Goal: Register for event/course

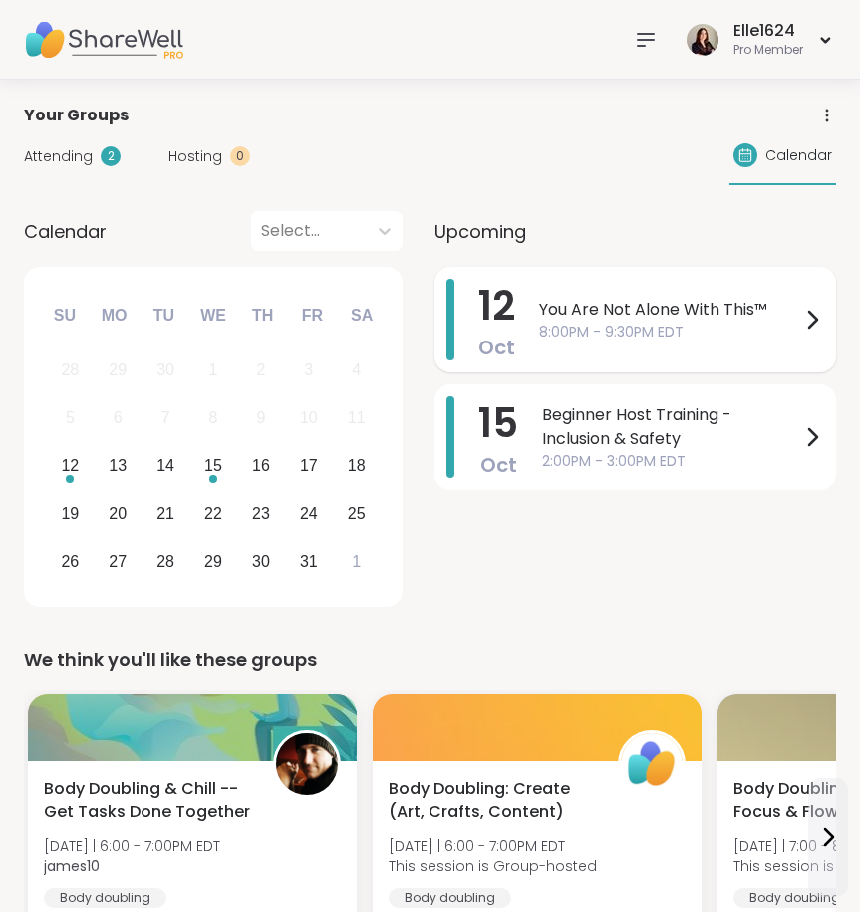
click at [548, 300] on span "You Are Not Alone With This™" at bounding box center [669, 310] width 261 height 24
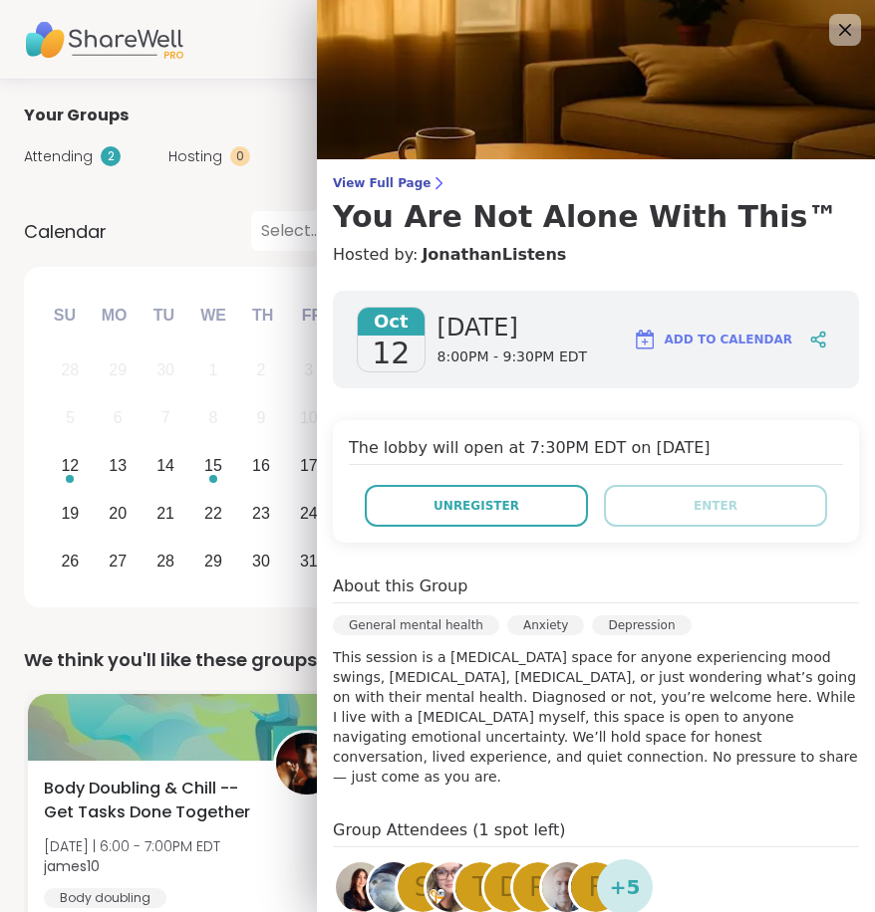
drag, startPoint x: 321, startPoint y: 663, endPoint x: 632, endPoint y: 747, distance: 321.9
click at [632, 747] on p "This session is a [MEDICAL_DATA] space for anyone experiencing mood swings, [ME…" at bounding box center [596, 716] width 526 height 139
copy p "This session is a [MEDICAL_DATA] space for anyone experiencing mood swings, [ME…"
click at [828, 35] on div at bounding box center [845, 30] width 34 height 34
click at [832, 18] on icon at bounding box center [844, 29] width 25 height 25
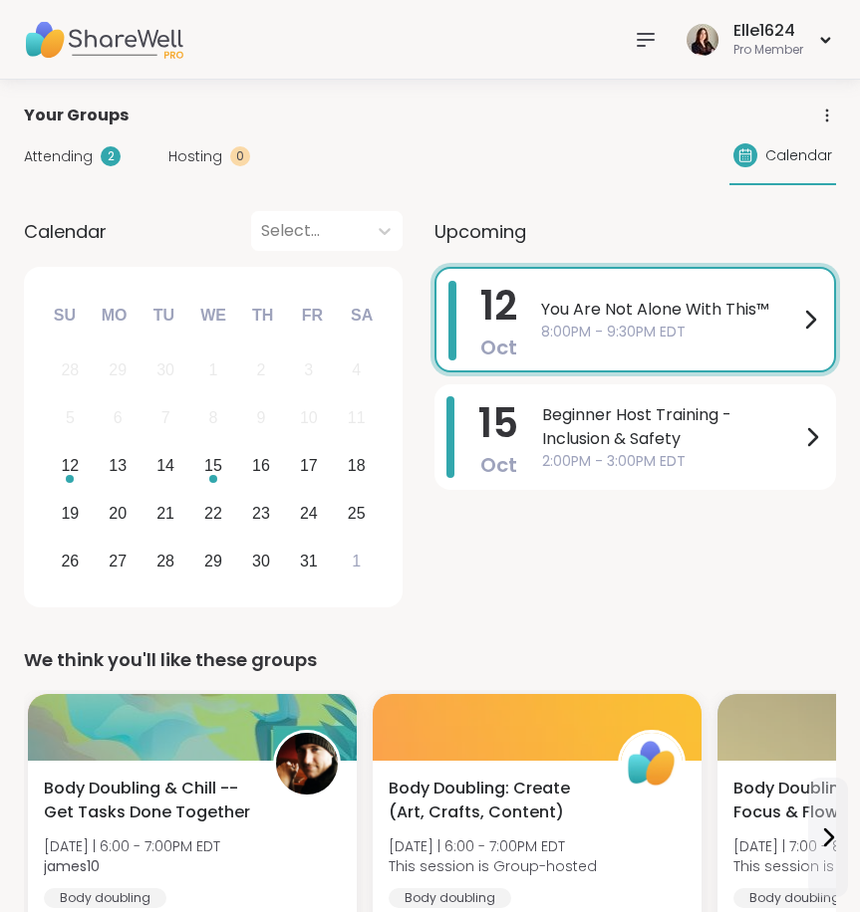
drag, startPoint x: 0, startPoint y: 279, endPoint x: -218, endPoint y: 285, distance: 218.2
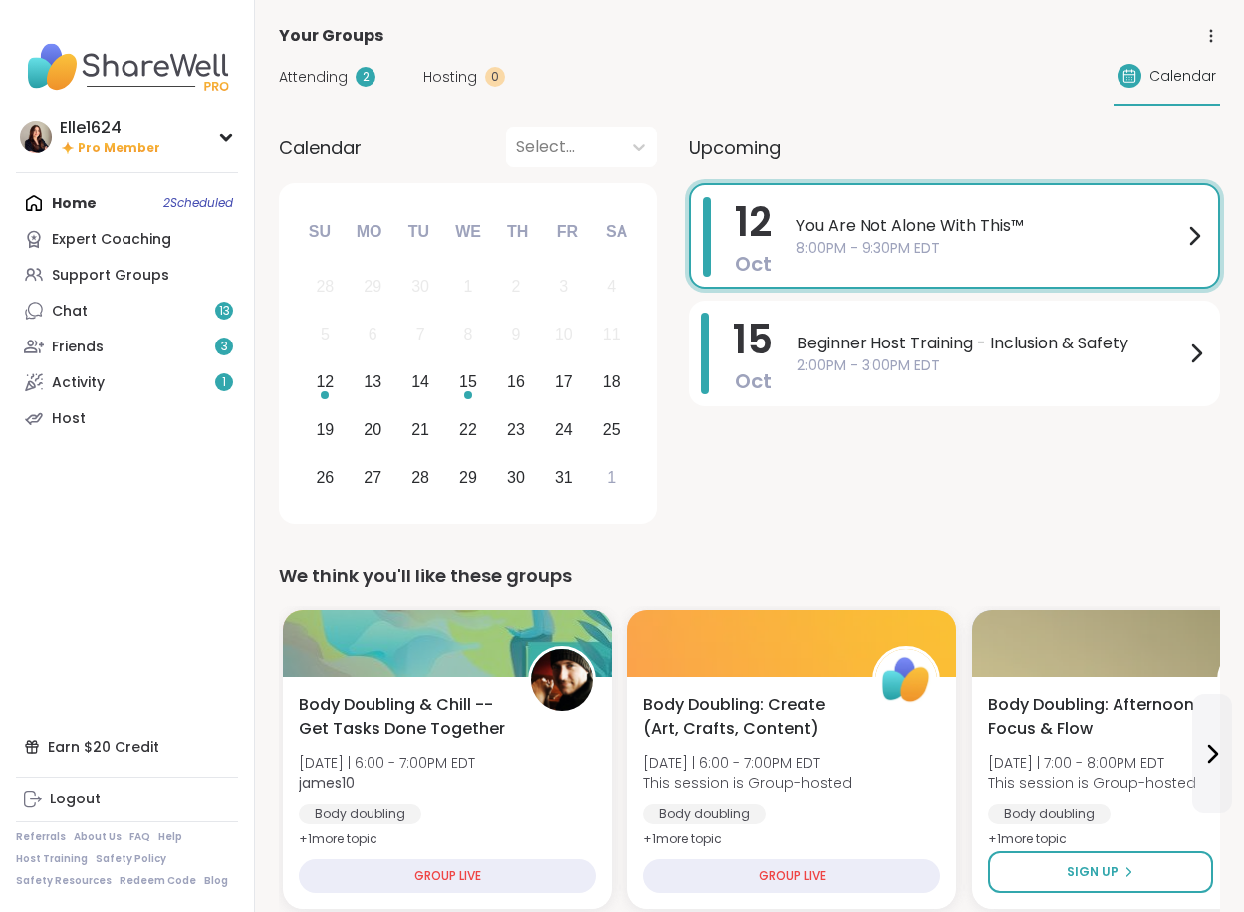
click at [124, 772] on div "Earn $20 Credit Logout Referrals About Us FAQ Help Host Training Safety Policy …" at bounding box center [127, 808] width 222 height 159
click at [124, 751] on div "Earn $20 Credit" at bounding box center [127, 747] width 222 height 36
click at [185, 317] on link "Chat 13" at bounding box center [127, 311] width 222 height 36
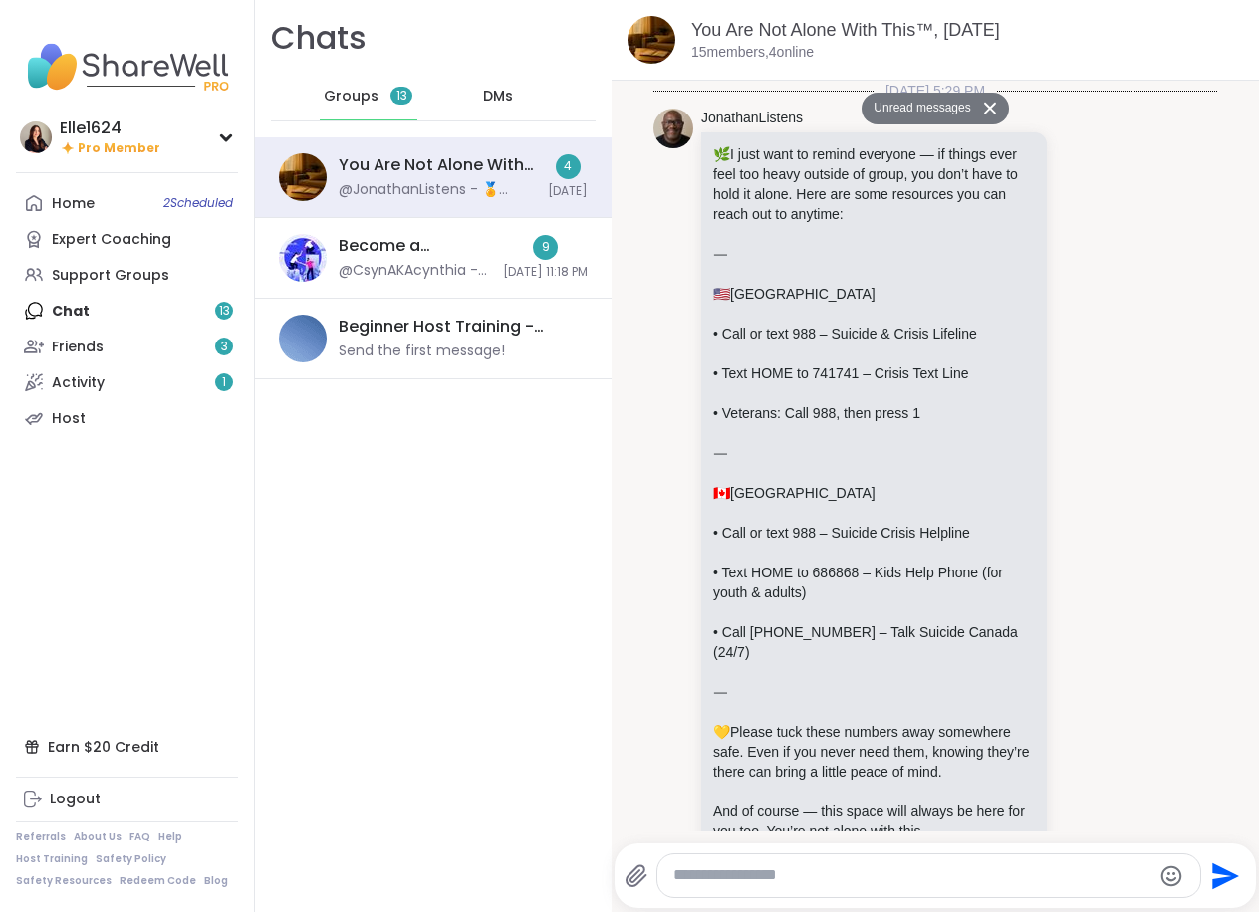
scroll to position [2612, 0]
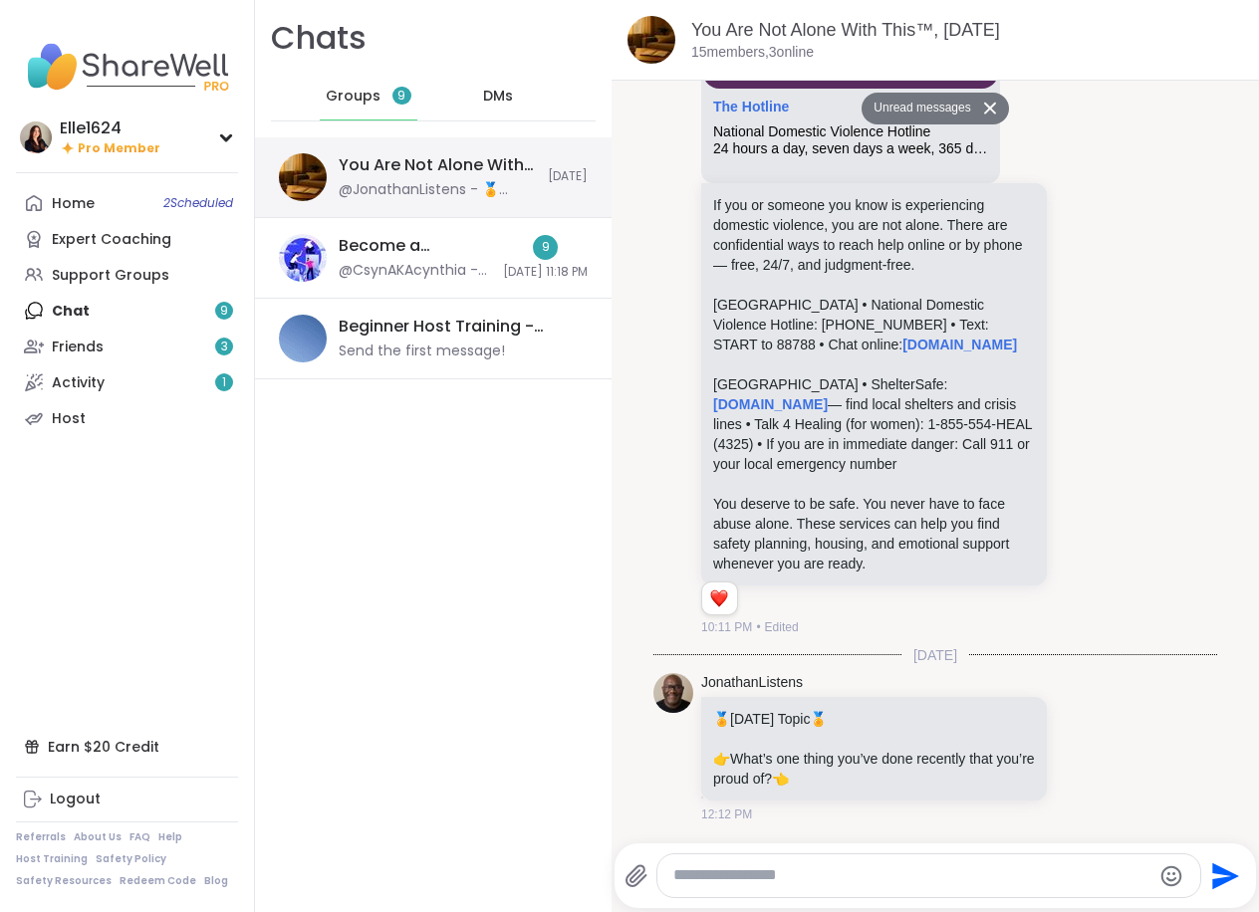
click at [402, 186] on div "@JonathanListens - 🏅 [DATE] Topic 🏅 👉What’s one thing you’ve done recently that…" at bounding box center [437, 190] width 197 height 20
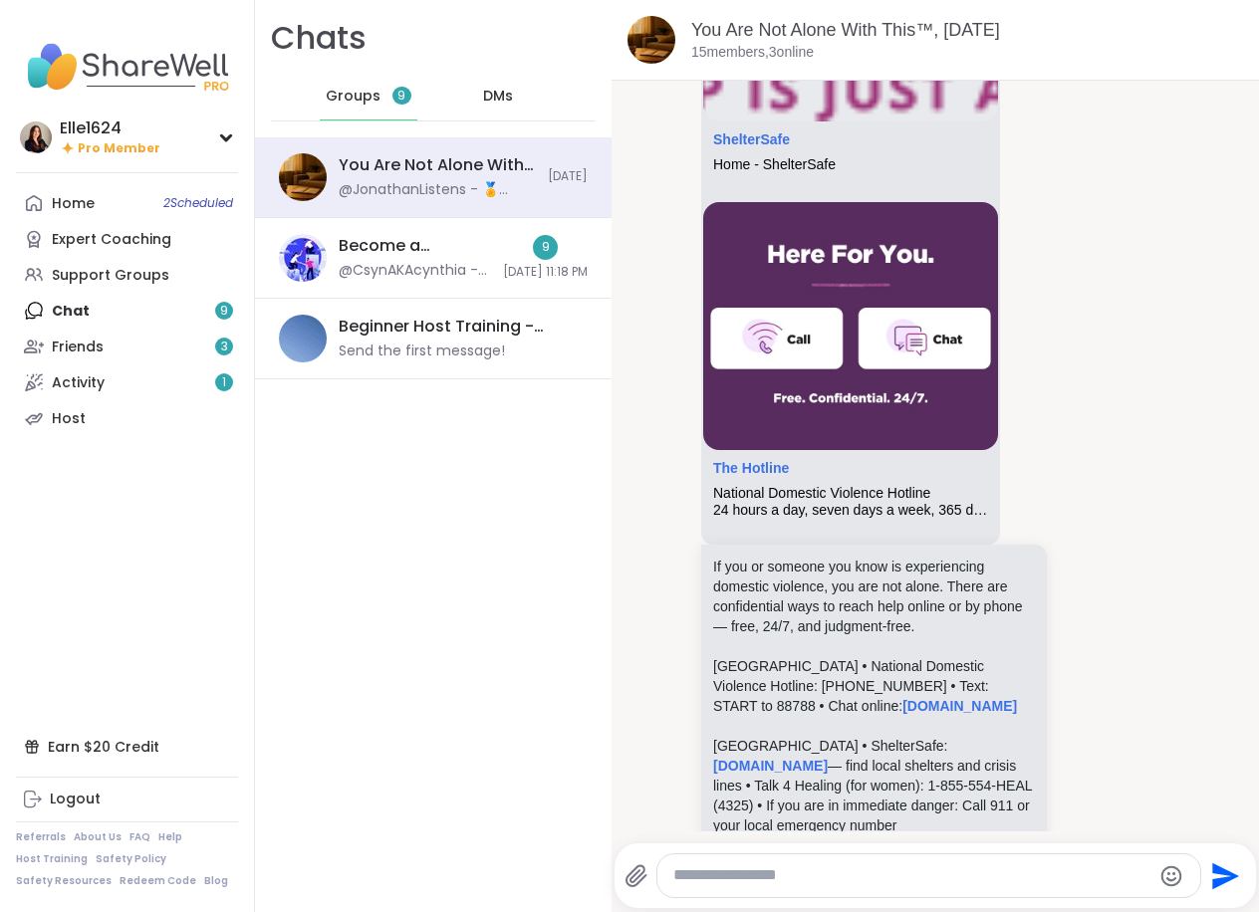
scroll to position [2490, 0]
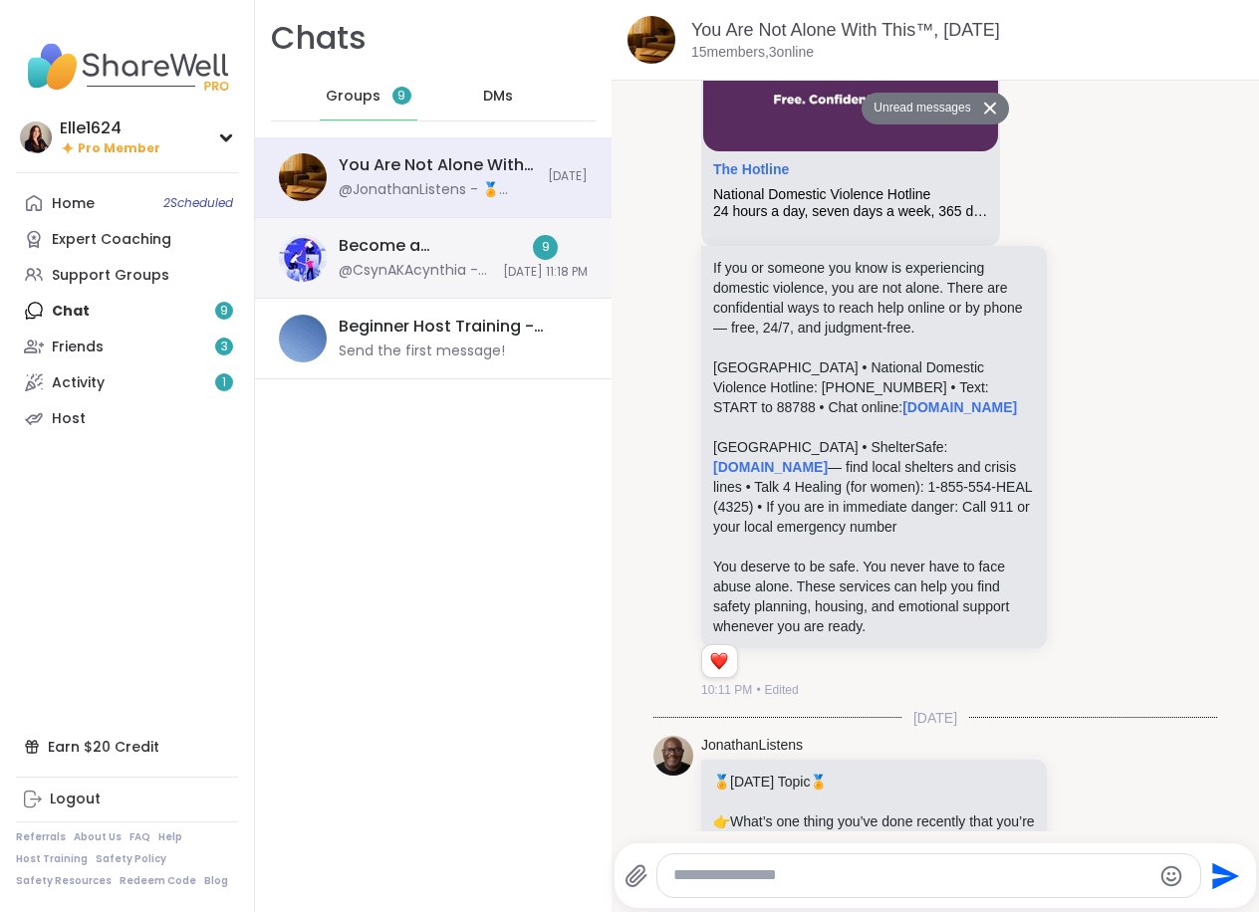
click at [361, 273] on div "@CsynAKAcynthia - sorry, someone had asked me to send them a clip of some of th…" at bounding box center [415, 271] width 152 height 20
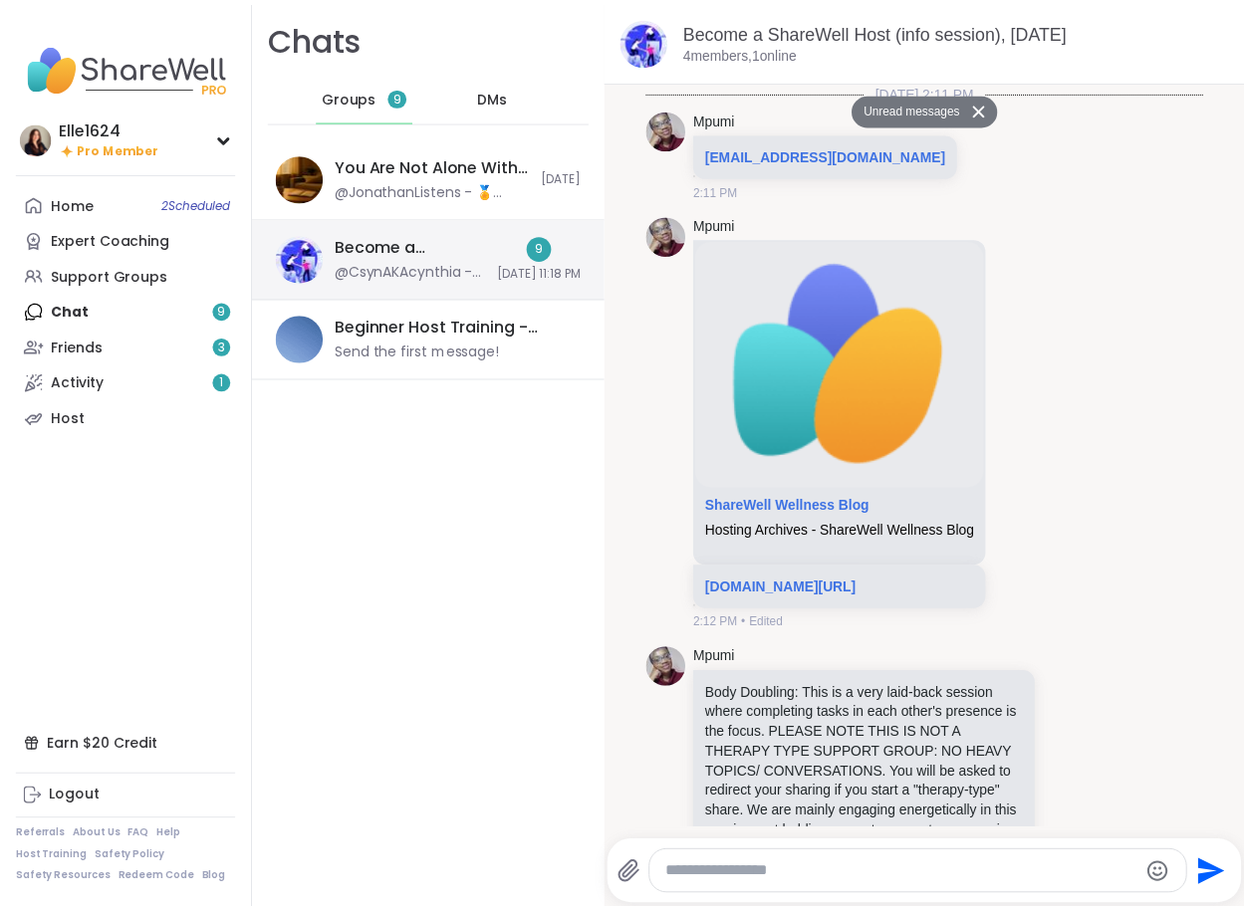
scroll to position [2280, 0]
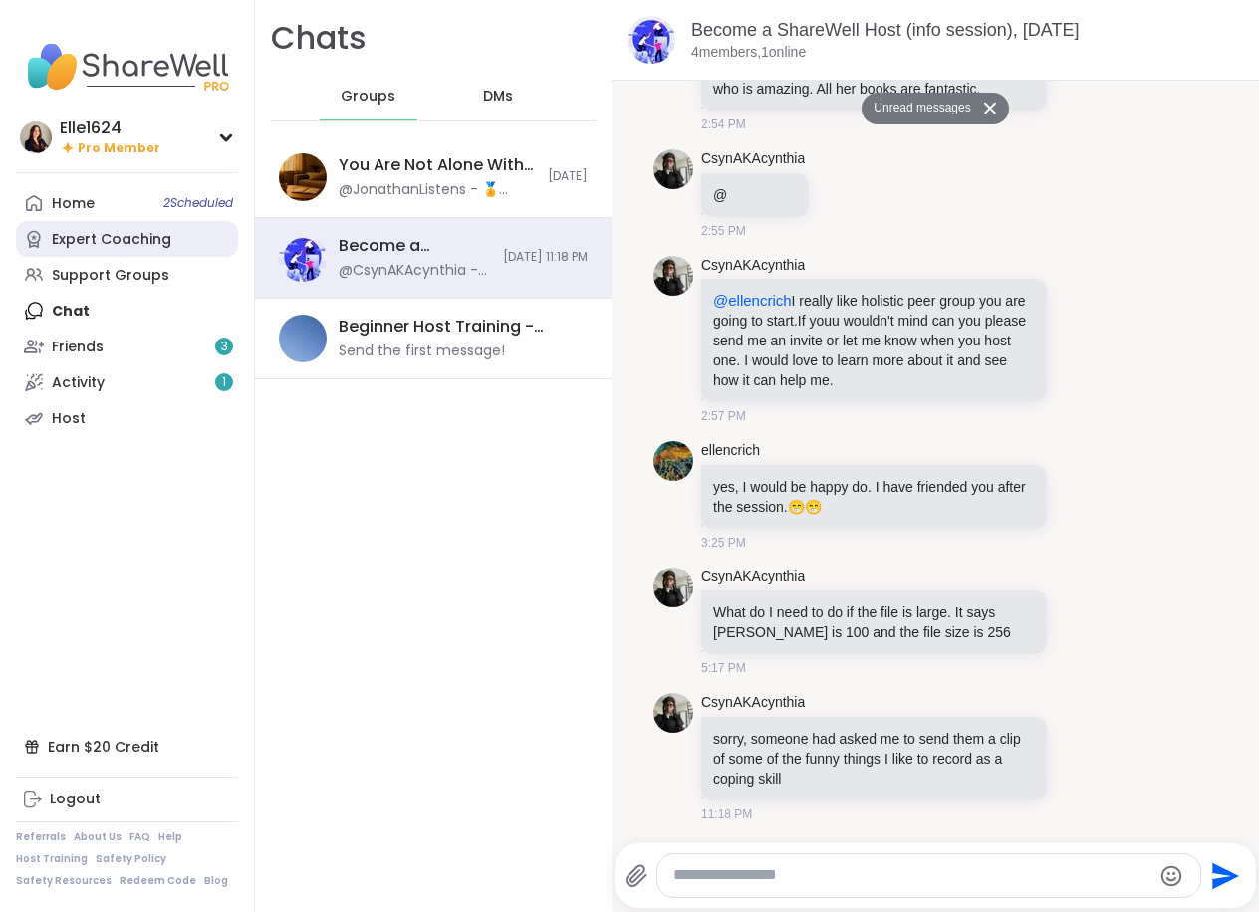
click at [120, 247] on div "Expert Coaching" at bounding box center [112, 240] width 120 height 20
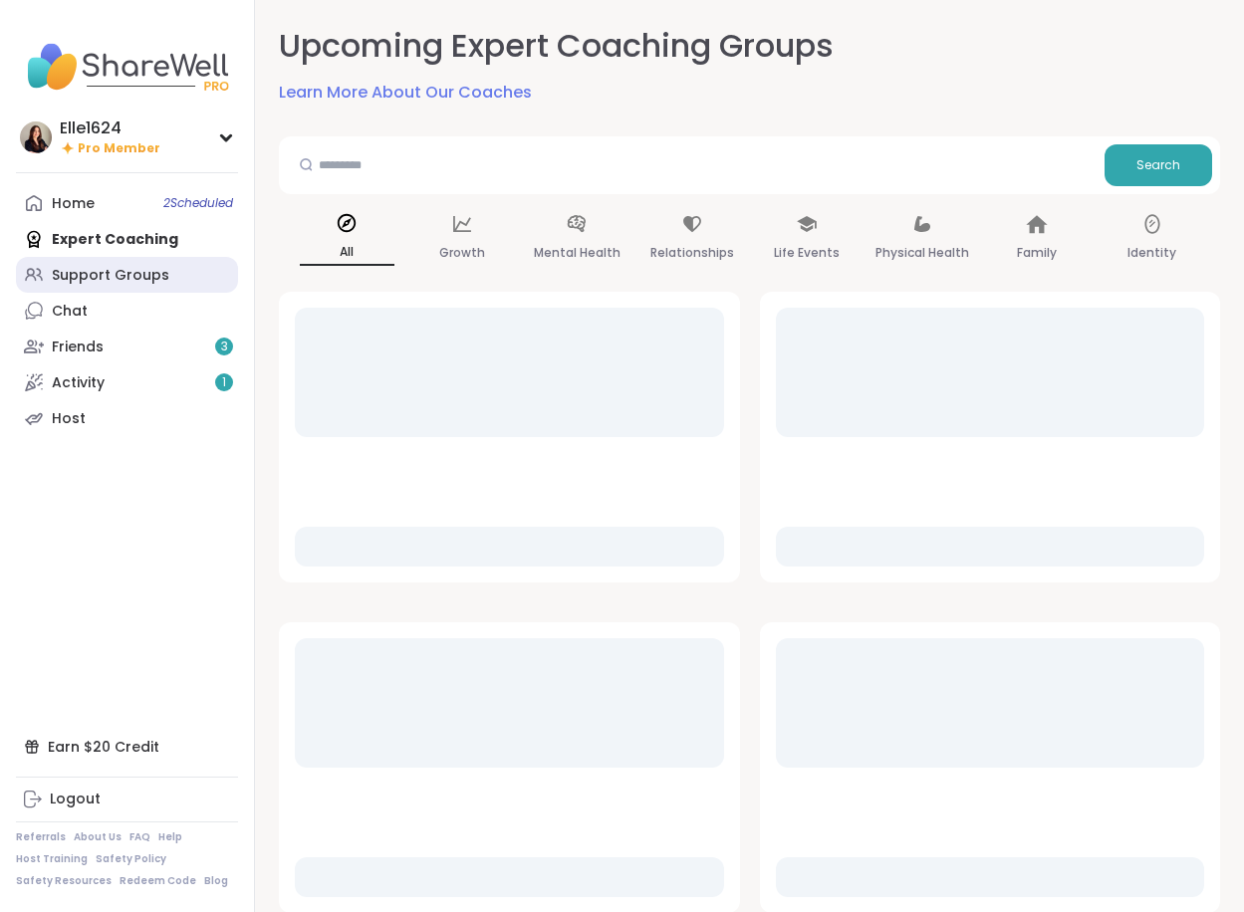
click at [122, 260] on link "Support Groups" at bounding box center [127, 275] width 222 height 36
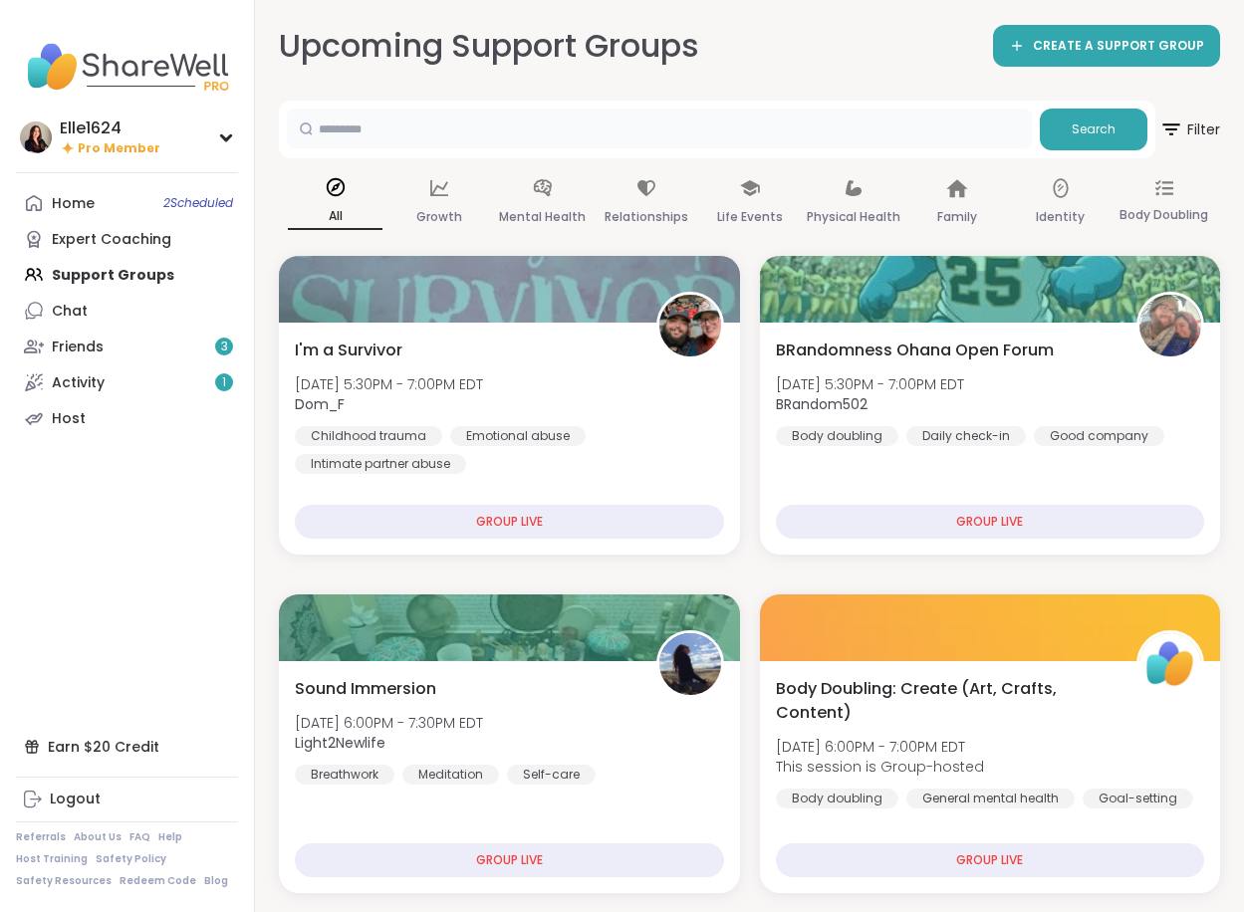
click at [435, 122] on input "text" at bounding box center [659, 129] width 745 height 40
type input "*******"
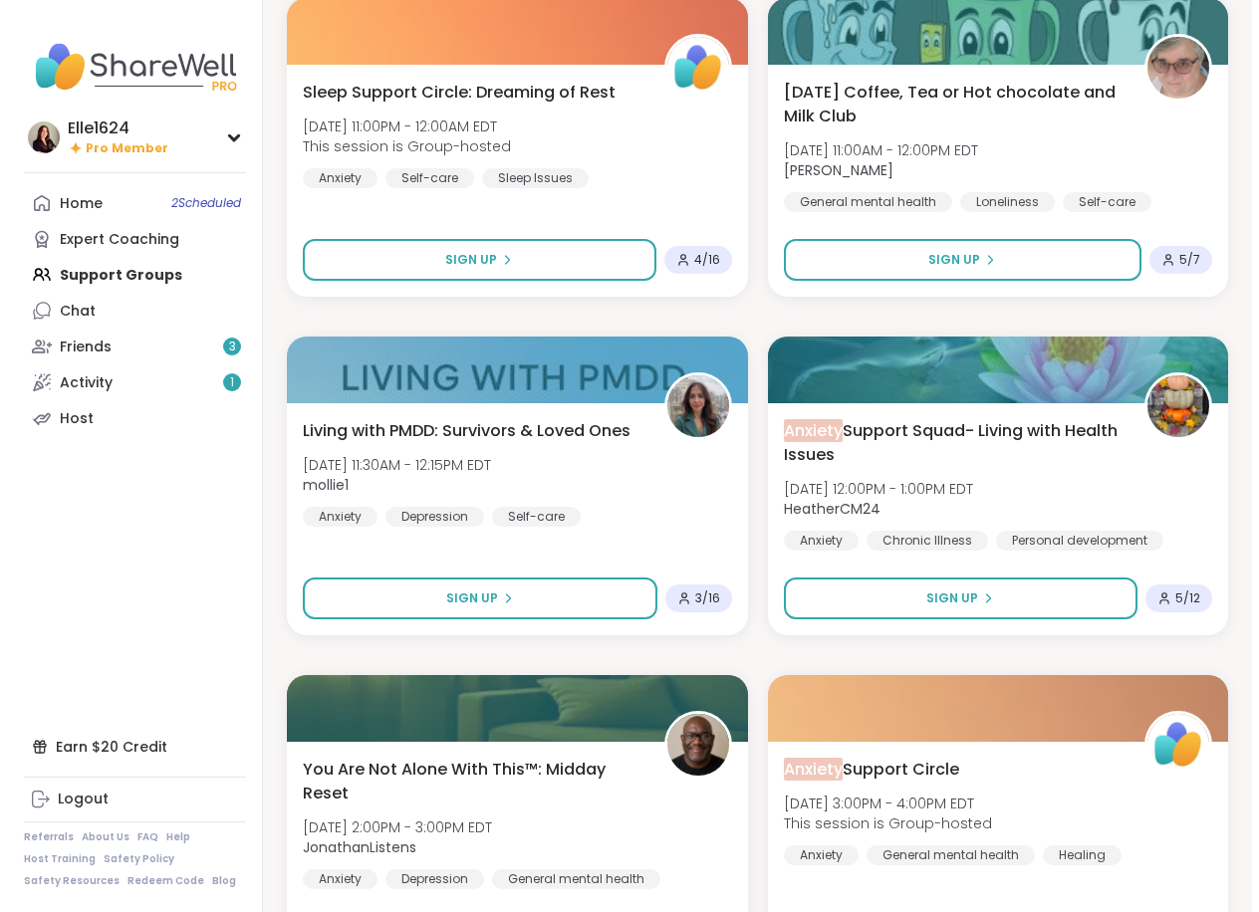
scroll to position [598, 0]
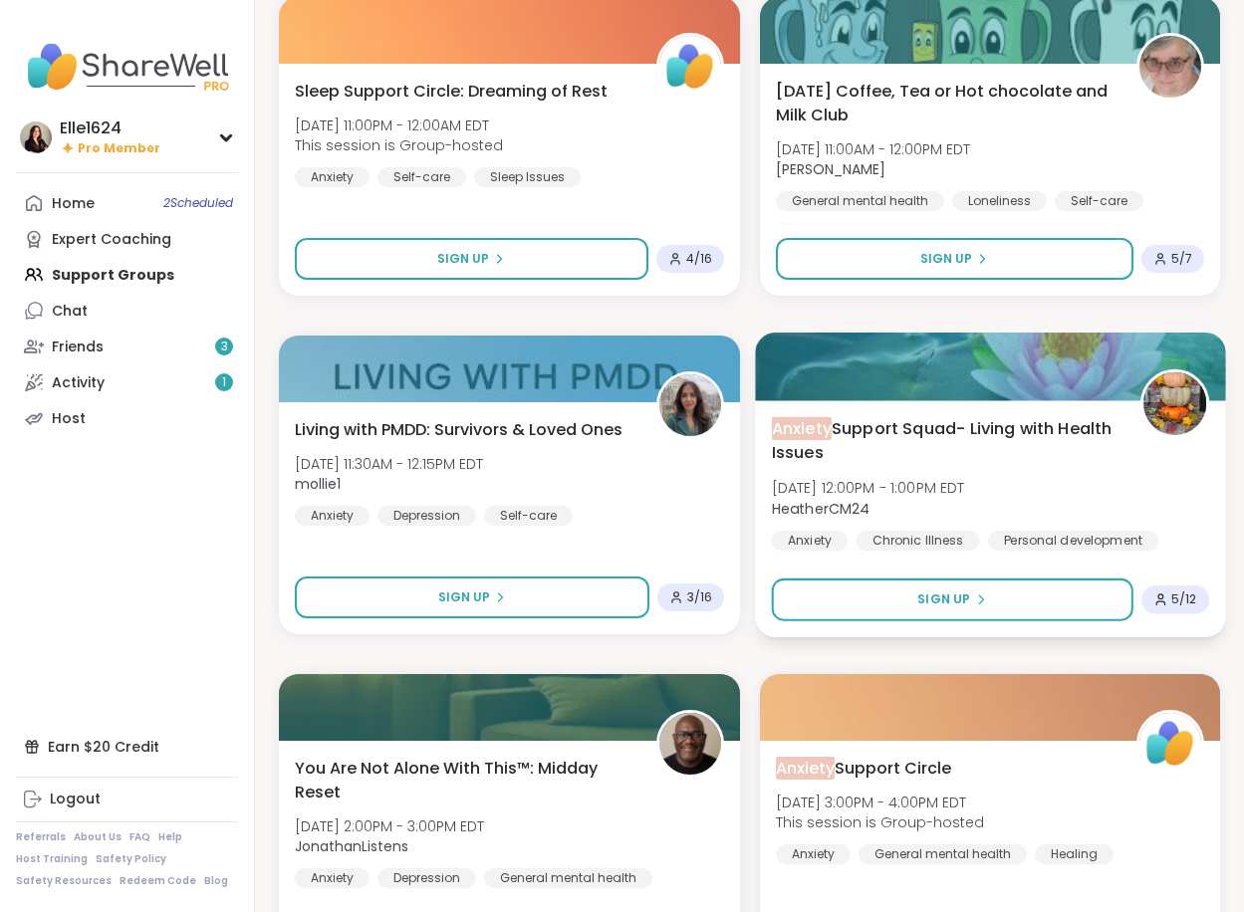
click at [859, 478] on span "[DATE] 12:00PM - 1:00PM EDT" at bounding box center [867, 488] width 193 height 20
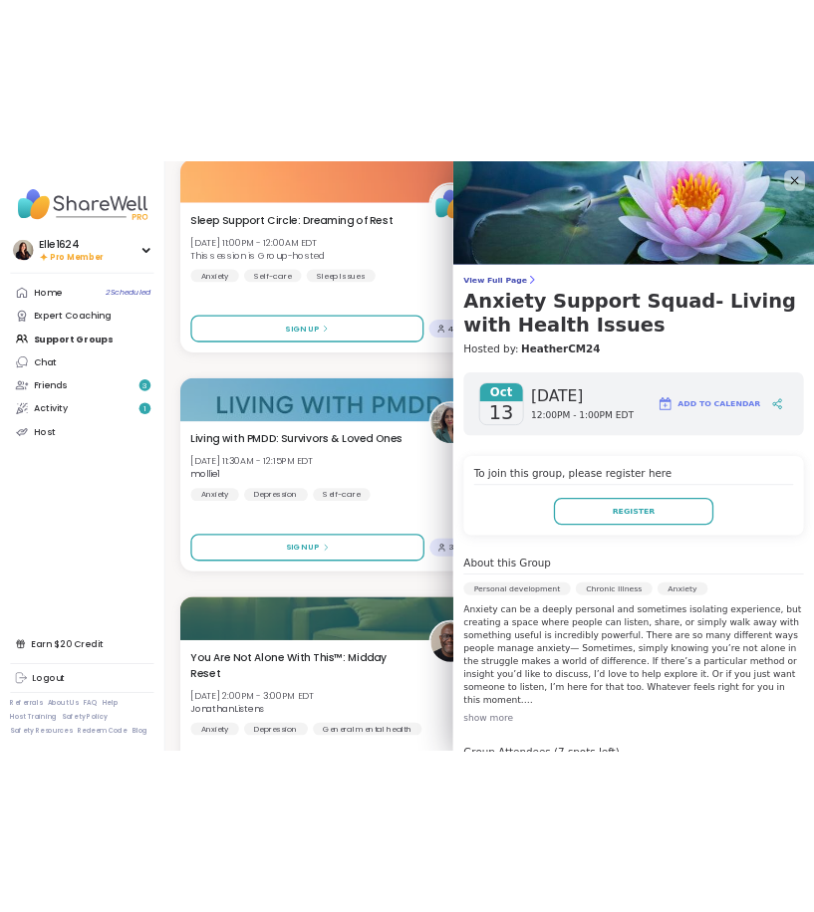
scroll to position [100, 0]
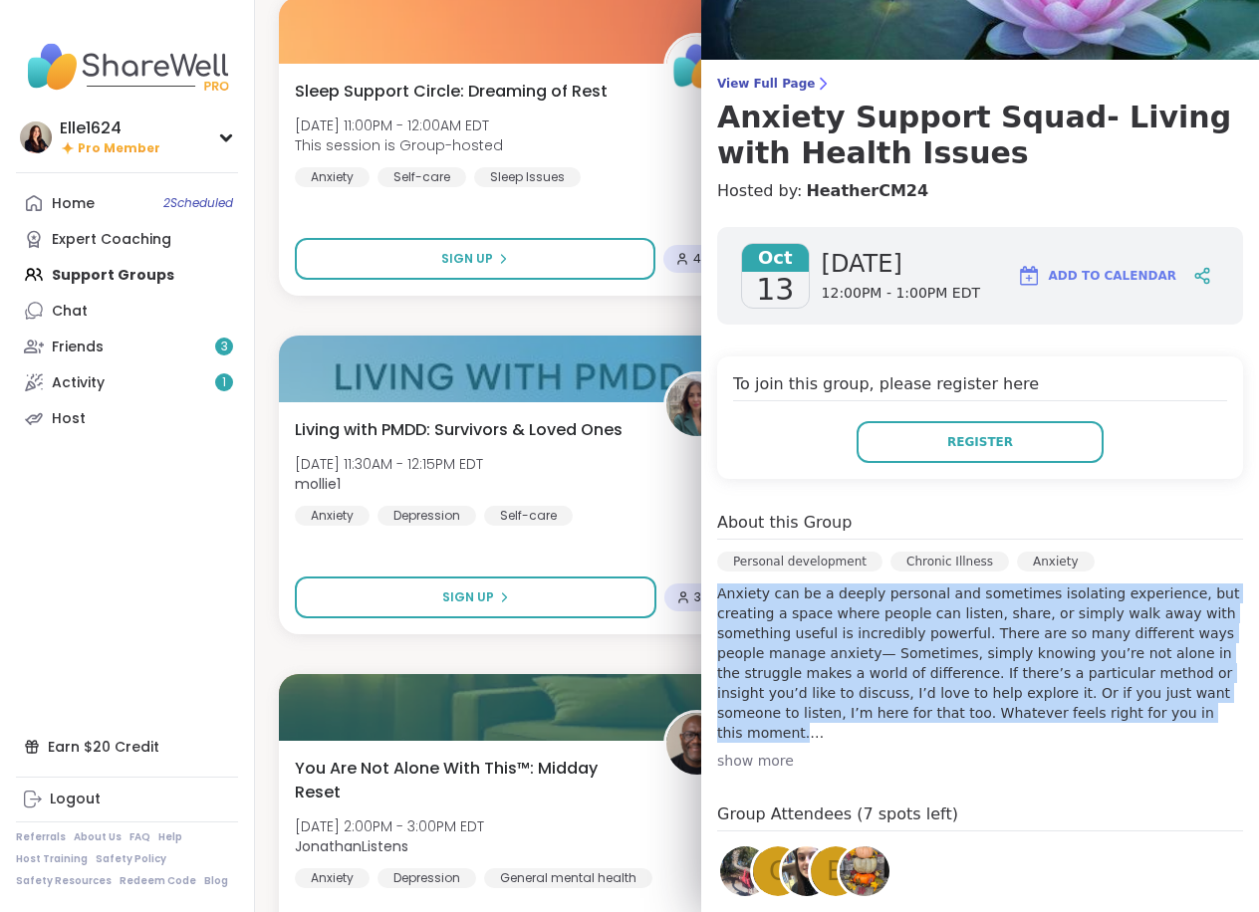
drag, startPoint x: 703, startPoint y: 599, endPoint x: 1010, endPoint y: 716, distance: 328.5
click at [859, 716] on p "Anxiety can be a deeply personal and sometimes isolating experience, but creati…" at bounding box center [980, 663] width 526 height 159
copy p "Anxiety can be a deeply personal and sometimes isolating experience, but creati…"
